Goal: Task Accomplishment & Management: Use online tool/utility

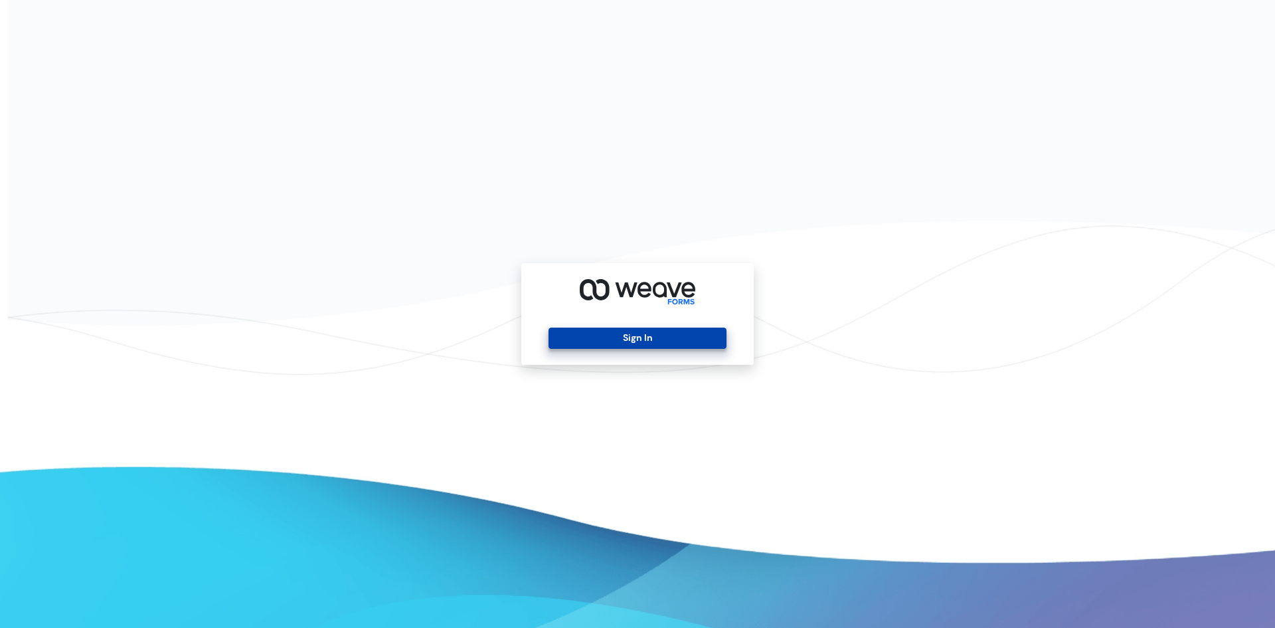
click at [616, 342] on button "Sign In" at bounding box center [637, 337] width 177 height 21
